Goal: Information Seeking & Learning: Learn about a topic

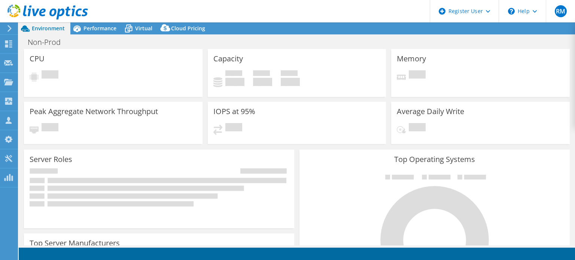
select select "USD"
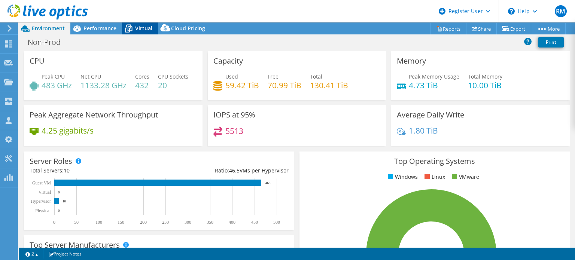
click at [136, 25] on span "Virtual" at bounding box center [143, 28] width 17 height 7
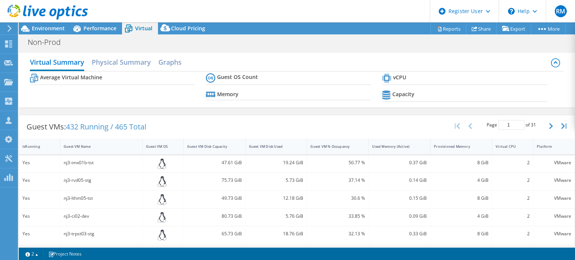
scroll to position [77, 0]
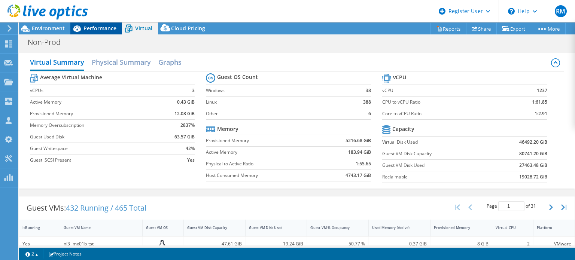
click at [114, 31] on span "Performance" at bounding box center [99, 28] width 33 height 7
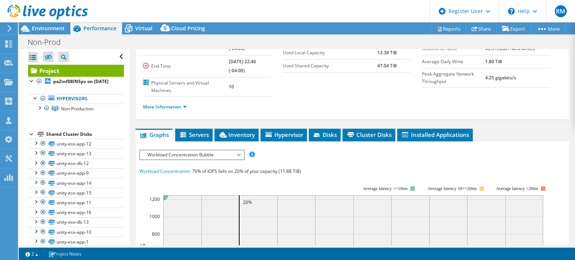
click at [159, 155] on span "Workload Concentration Bubble" at bounding box center [192, 154] width 96 height 9
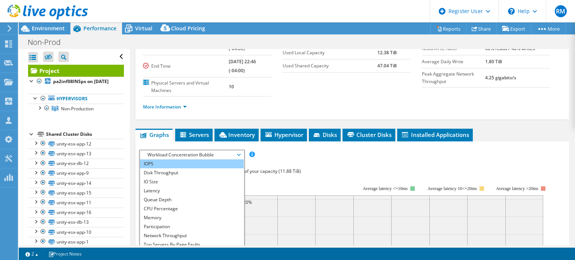
click at [167, 164] on li "IOPS" at bounding box center [192, 163] width 104 height 9
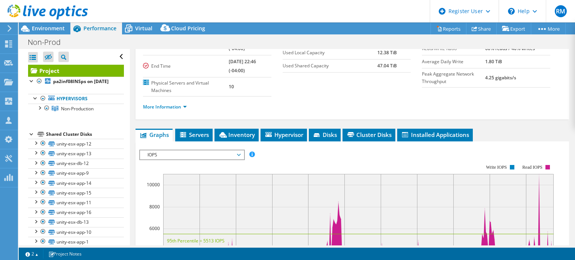
click at [220, 114] on div "More Information" at bounding box center [352, 107] width 419 height 21
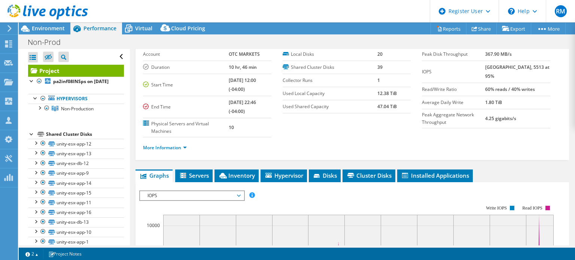
scroll to position [17, 0]
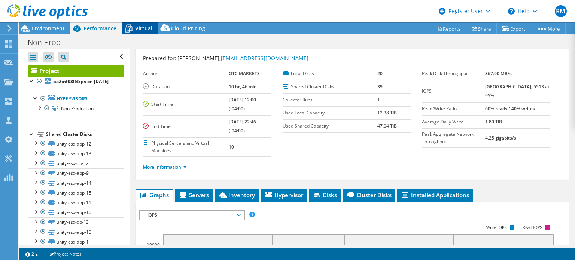
click at [139, 33] on div "Virtual" at bounding box center [140, 28] width 36 height 12
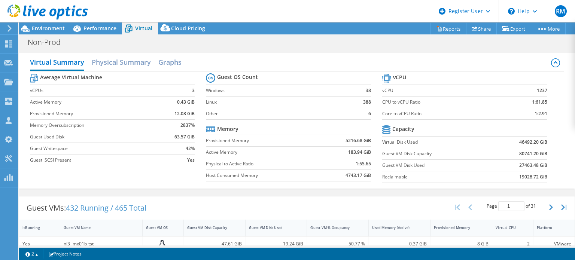
click at [289, 185] on div "Average Virtual Machine vCPUs 3 Active Memory 0.43 GiB Provisioned Memory 12.08…" at bounding box center [297, 129] width 534 height 115
click at [288, 188] on div "Virtual Summary Physical Summary Graphs Average Virtual Machine vCPUs 3 Active …" at bounding box center [297, 120] width 556 height 143
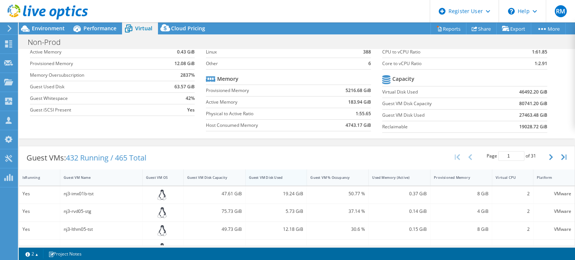
click at [282, 182] on div "Guest VM Disk Used" at bounding box center [277, 178] width 62 height 16
click at [271, 162] on div "Guest VMs: 432 Running / 465 Total Page 1 of 31 5 rows 10 rows 20 rows 25 rows …" at bounding box center [297, 157] width 556 height 23
